Goal: Check status: Check status

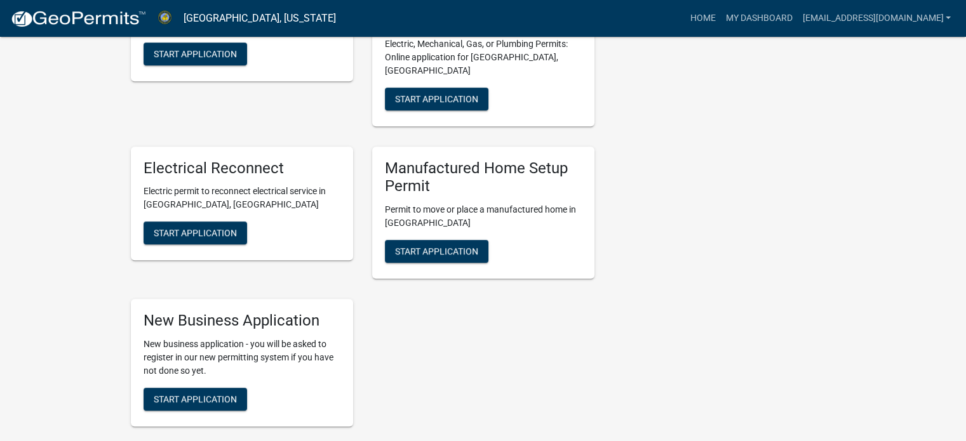
scroll to position [571, 0]
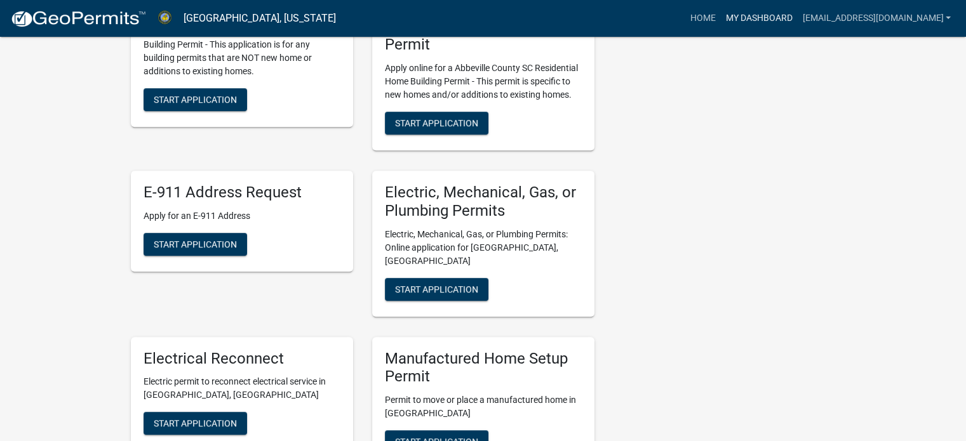
click at [734, 20] on link "My Dashboard" at bounding box center [758, 18] width 77 height 24
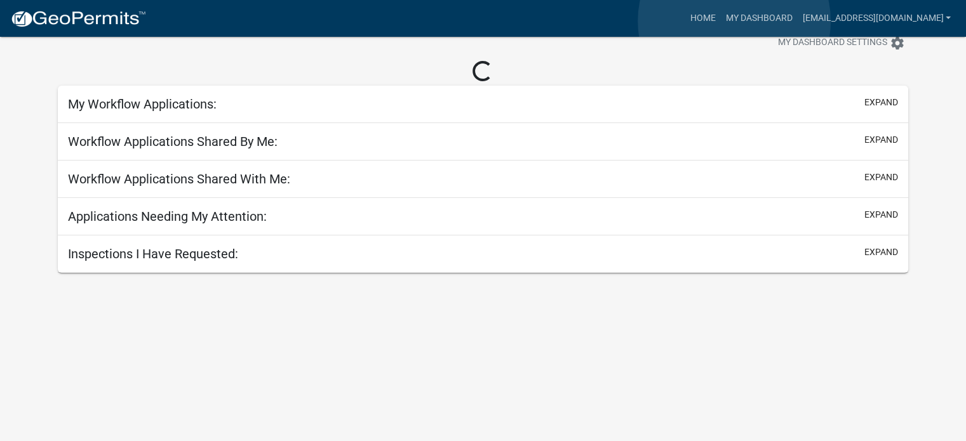
click at [734, 20] on link "My Dashboard" at bounding box center [758, 18] width 77 height 24
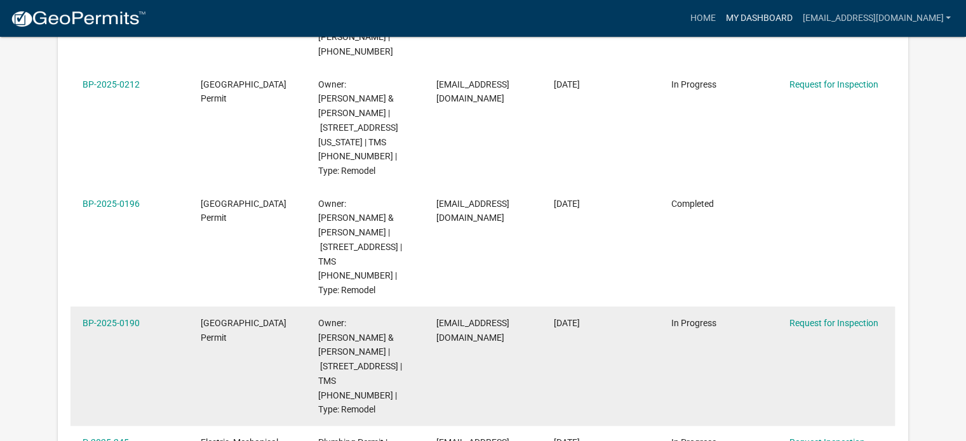
scroll to position [926, 0]
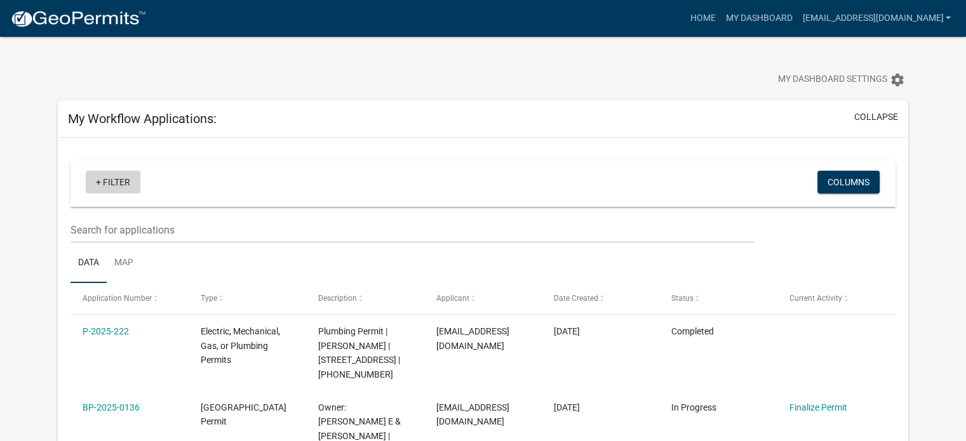
click at [109, 180] on link "+ Filter" at bounding box center [113, 182] width 55 height 23
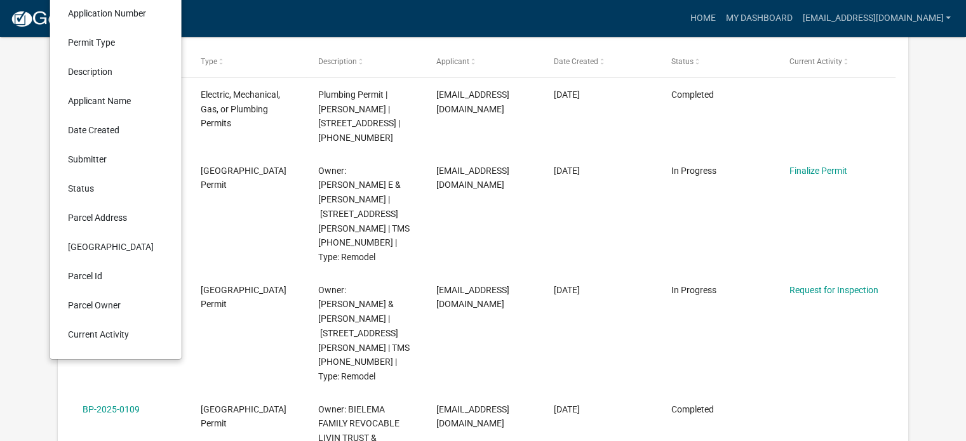
scroll to position [254, 0]
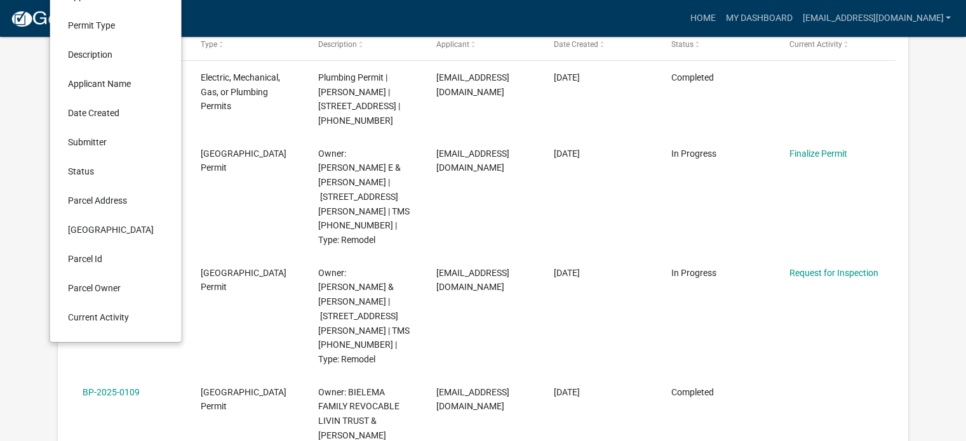
click at [108, 197] on li "Parcel Address" at bounding box center [116, 200] width 116 height 29
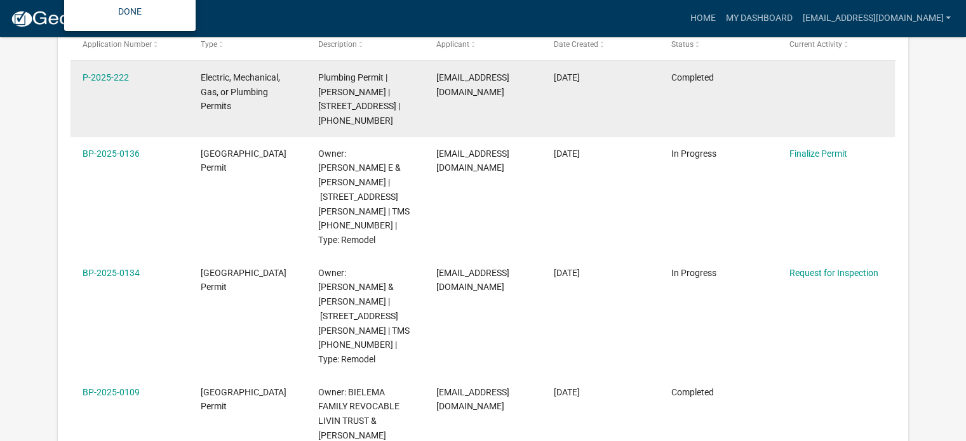
scroll to position [63, 0]
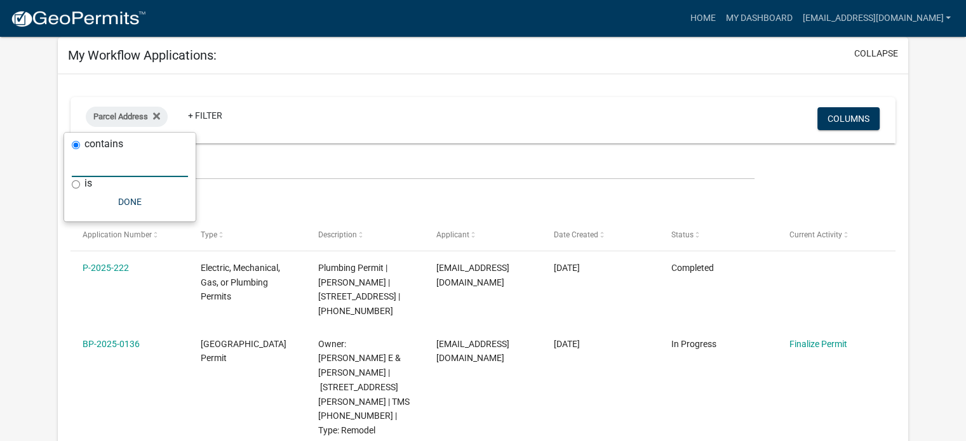
click at [86, 161] on input "text" at bounding box center [130, 164] width 116 height 26
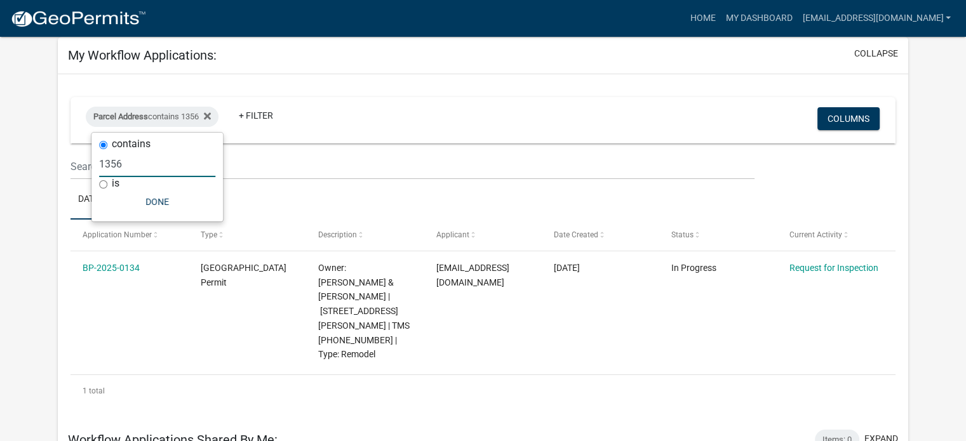
type input "1356"
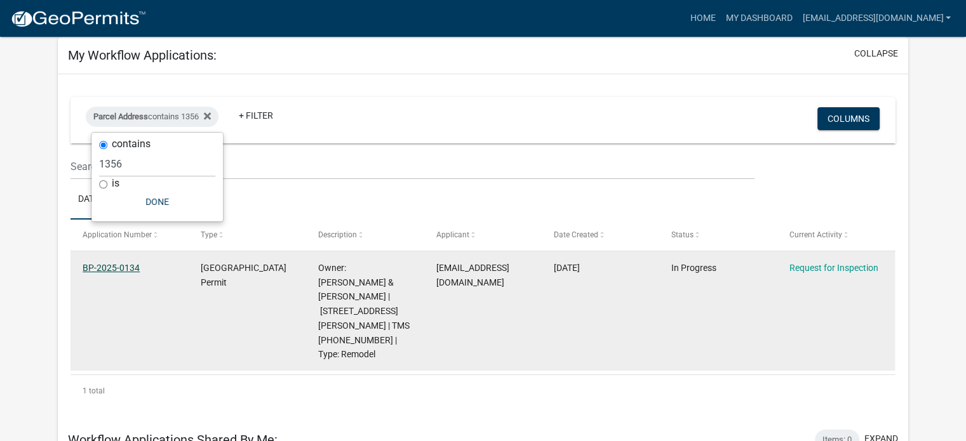
click at [116, 266] on link "BP-2025-0134" at bounding box center [111, 268] width 57 height 10
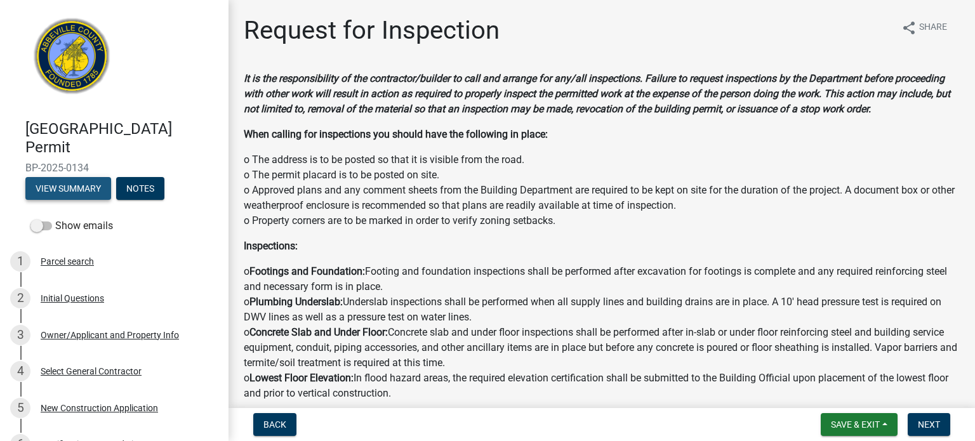
click at [70, 186] on button "View Summary" at bounding box center [68, 188] width 86 height 23
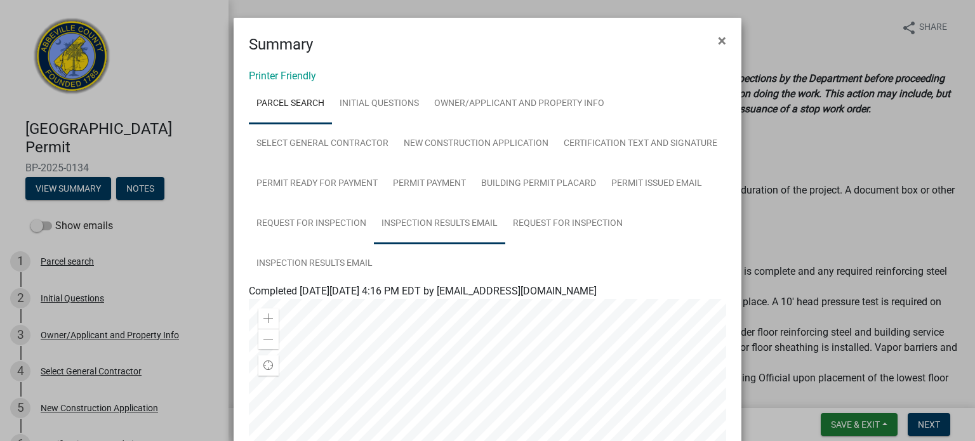
click at [437, 220] on link "Inspection Results Email" at bounding box center [439, 224] width 131 height 41
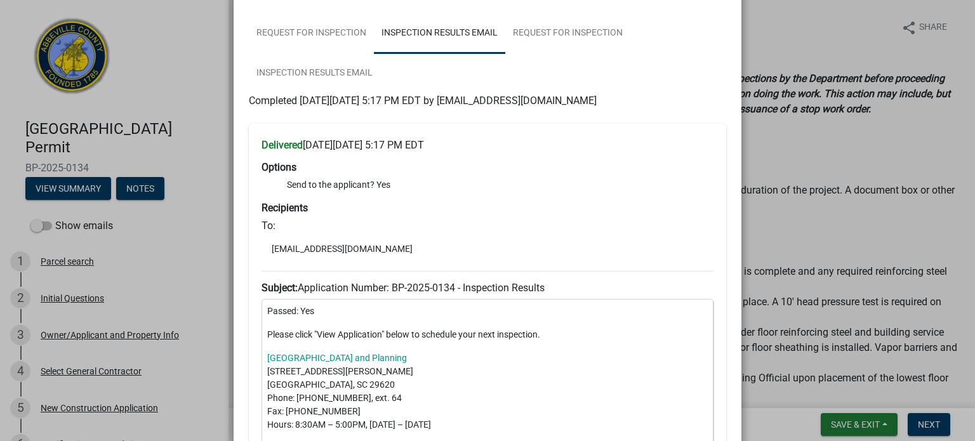
scroll to position [127, 0]
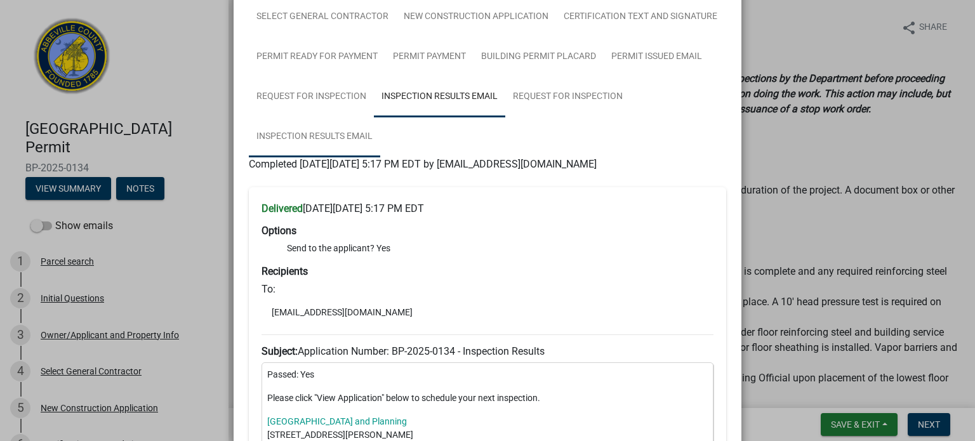
click at [290, 138] on link "Inspection Results Email" at bounding box center [314, 137] width 131 height 41
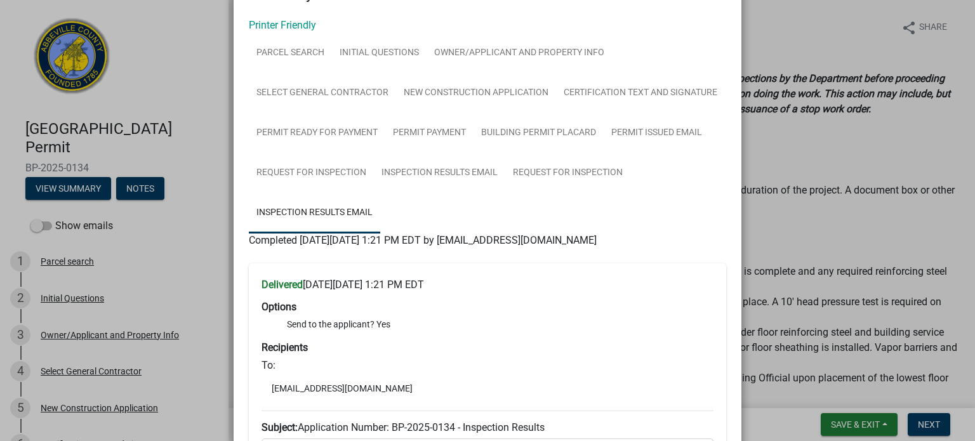
scroll to position [0, 0]
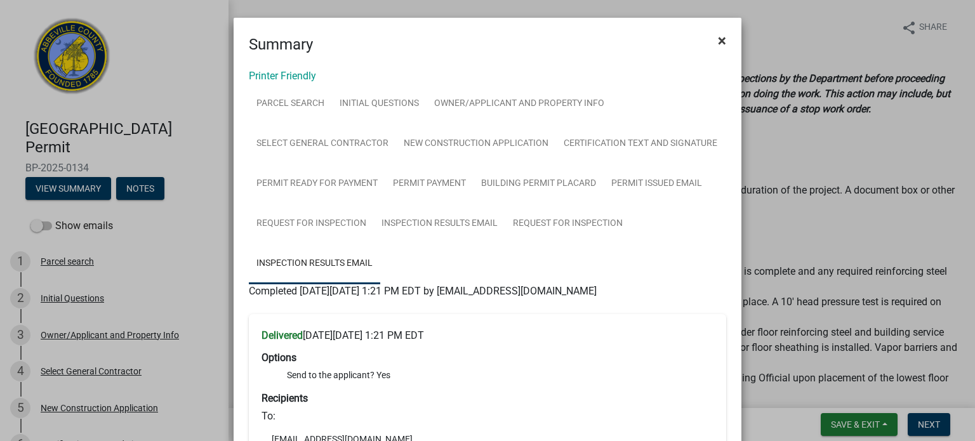
click at [719, 36] on span "×" at bounding box center [722, 41] width 8 height 18
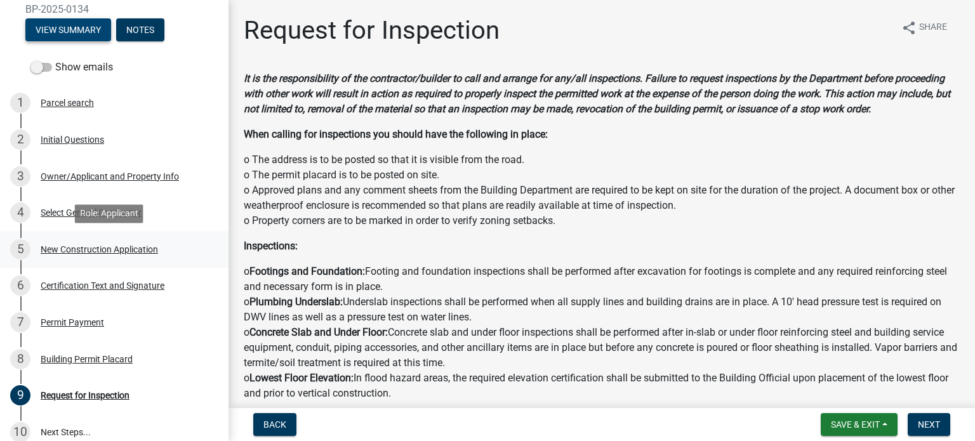
scroll to position [286, 0]
